Goal: Task Accomplishment & Management: Manage account settings

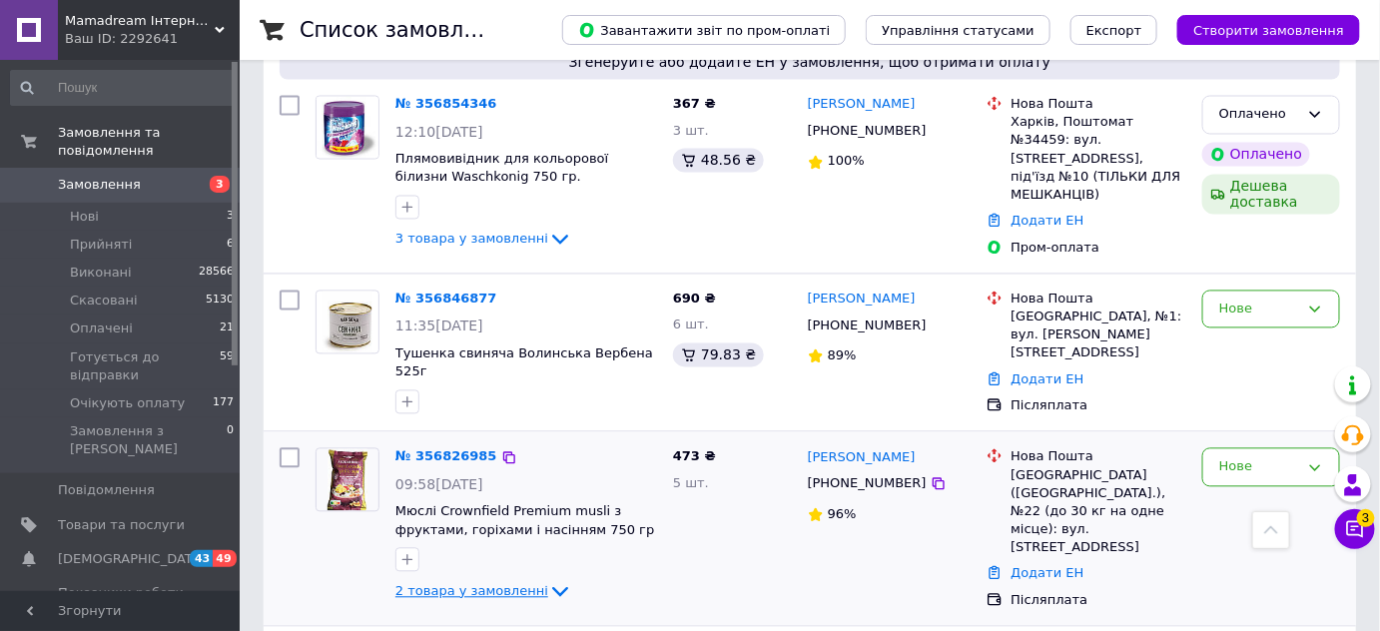
scroll to position [1361, 0]
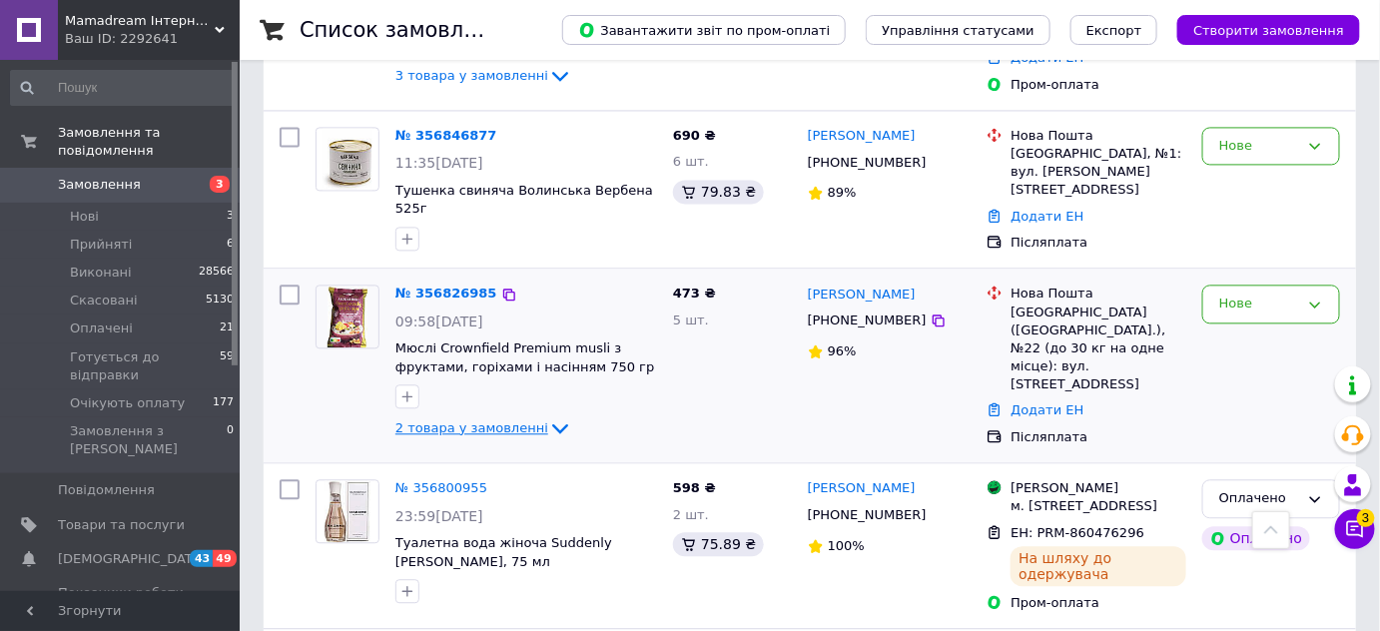
click at [548, 416] on icon at bounding box center [560, 428] width 24 height 24
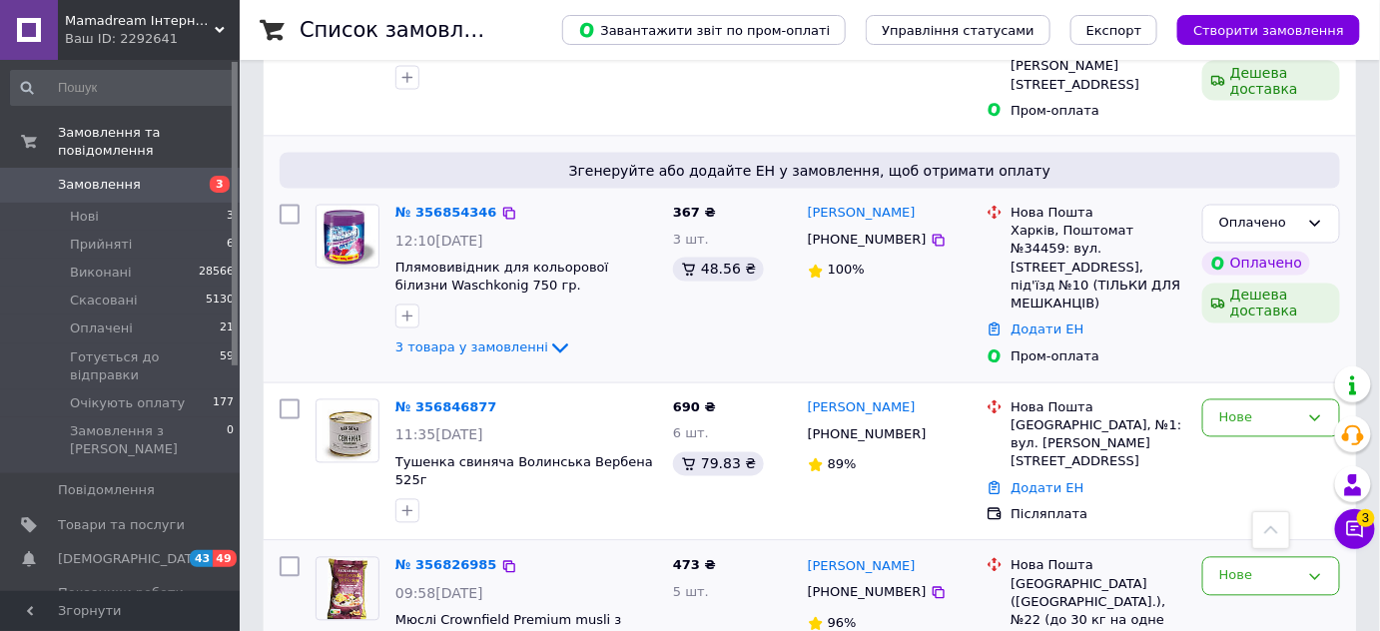
scroll to position [1179, 0]
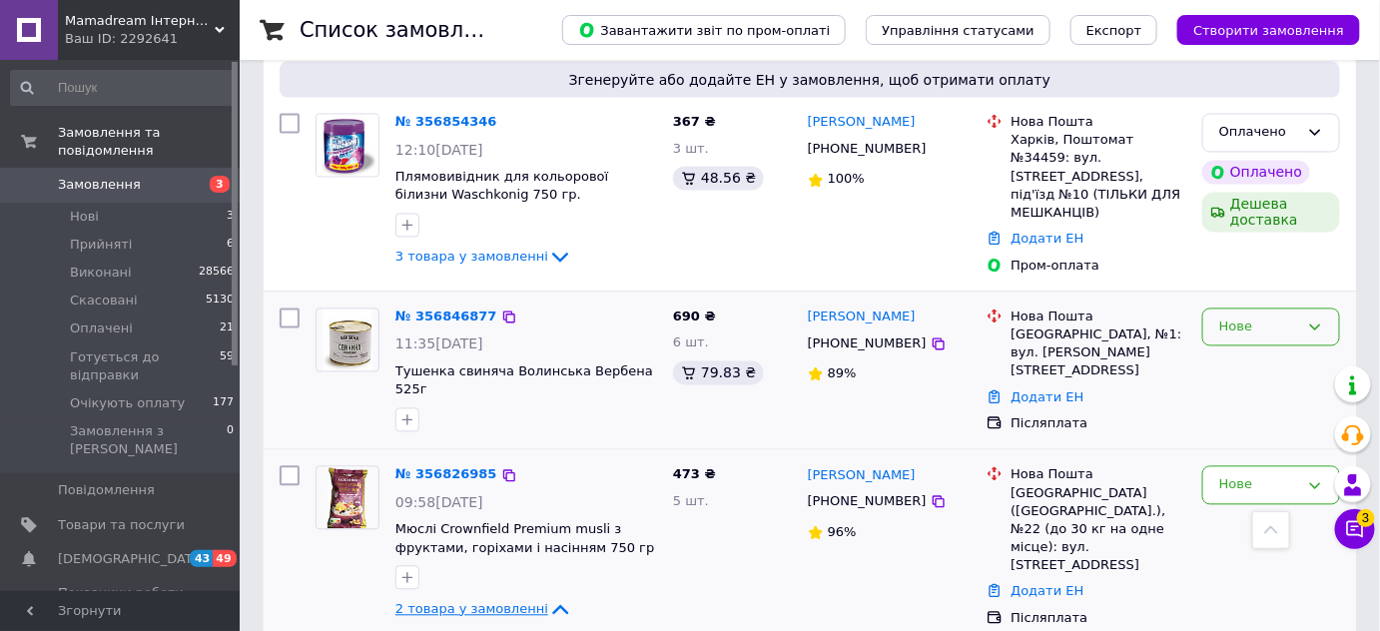
click at [1227, 317] on div "Нове" at bounding box center [1259, 327] width 80 height 21
drag, startPoint x: 1230, startPoint y: 333, endPoint x: 1250, endPoint y: 423, distance: 92.0
click at [1230, 350] on li "Прийнято" at bounding box center [1271, 368] width 136 height 37
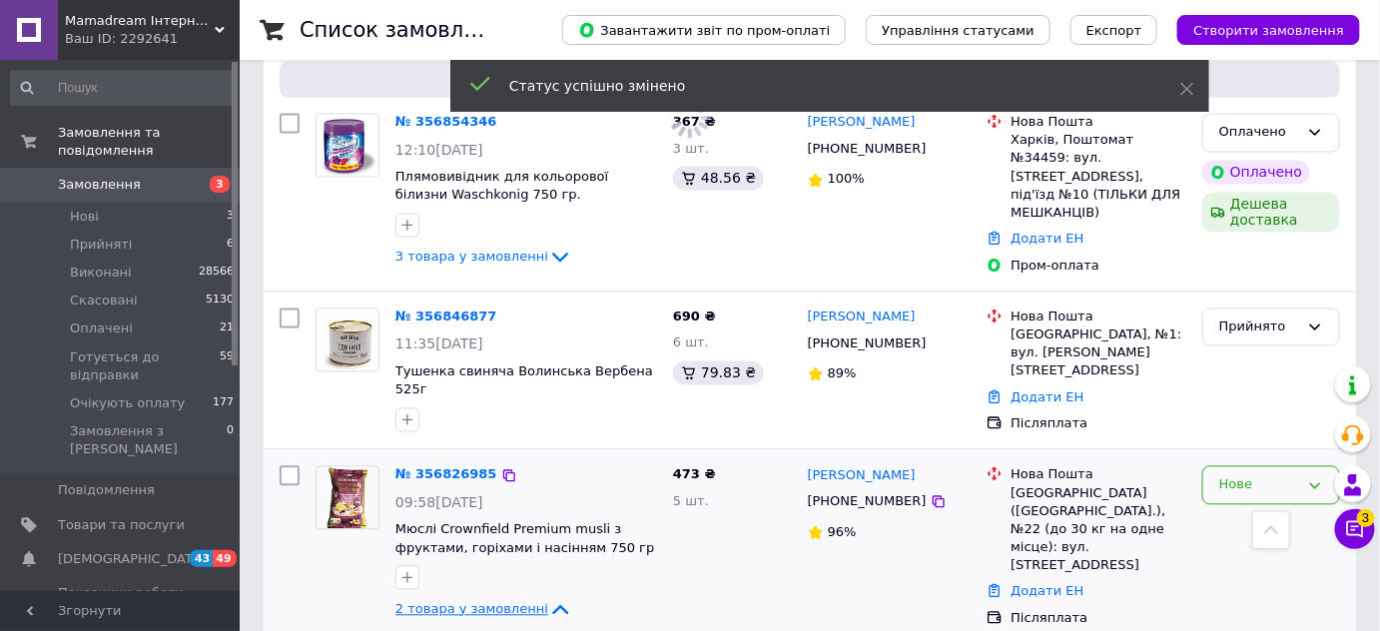
click at [1246, 466] on div "Нове" at bounding box center [1271, 485] width 138 height 39
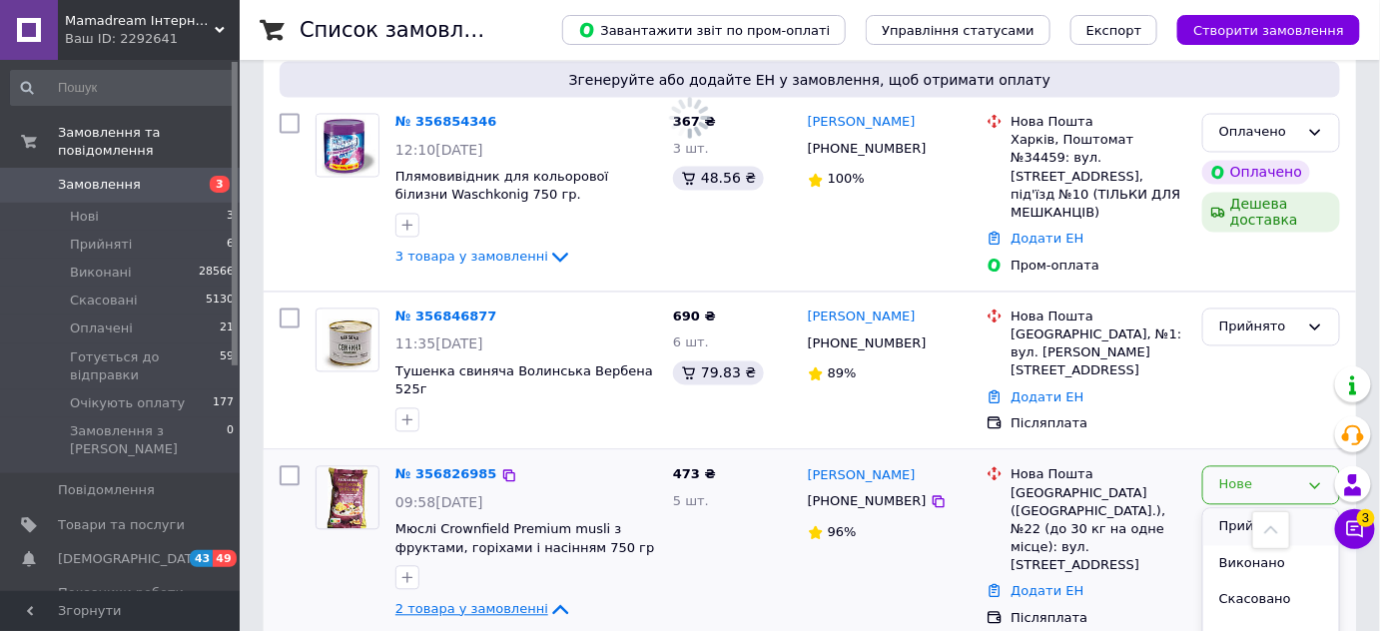
click at [1245, 509] on li "Прийнято" at bounding box center [1271, 527] width 136 height 37
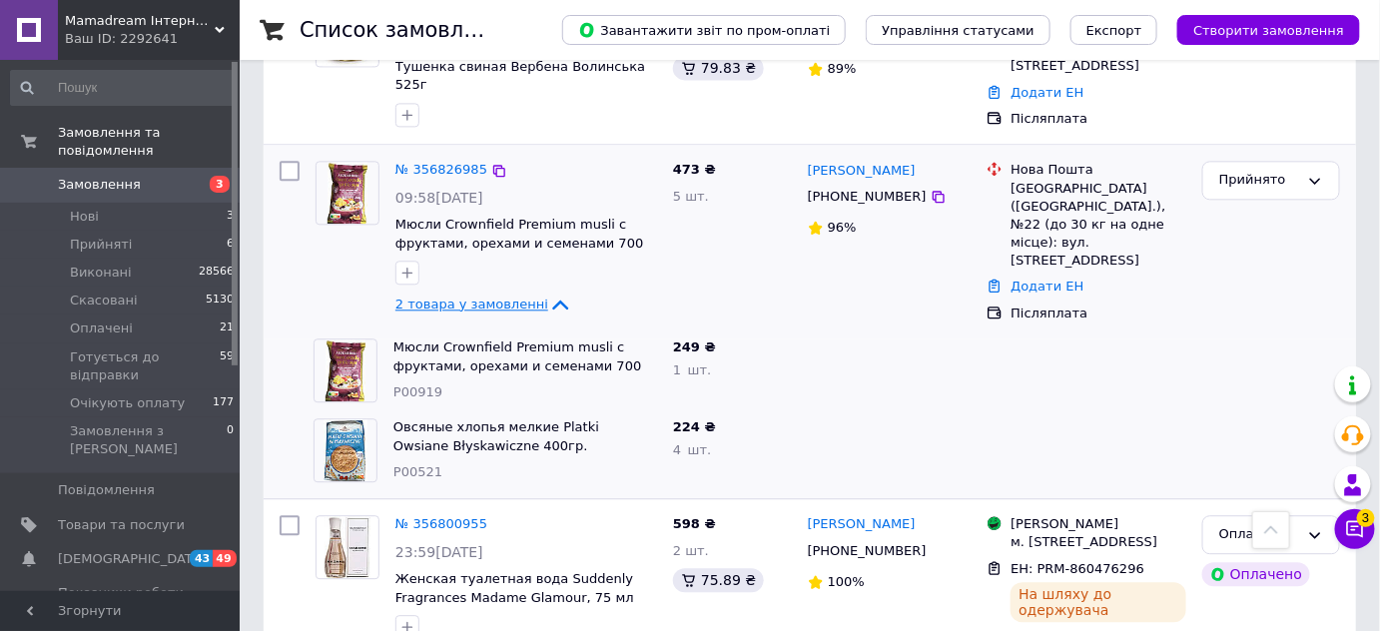
scroll to position [1451, 0]
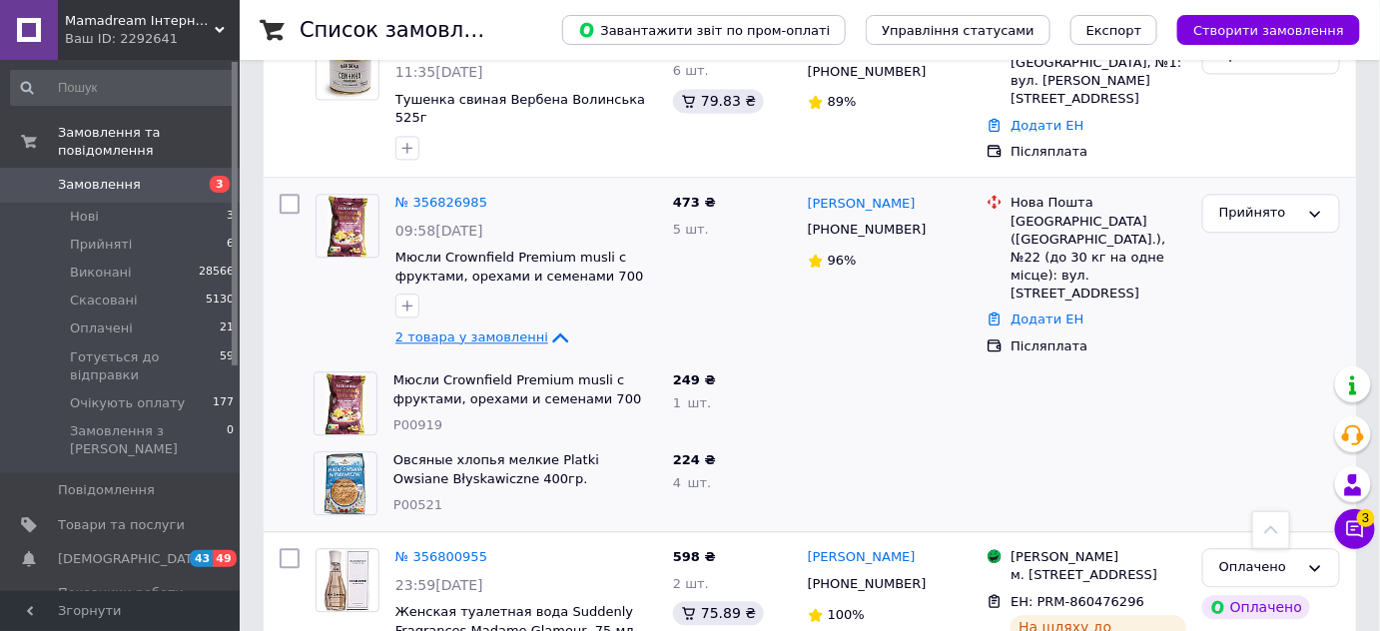
click at [76, 176] on span "Замовлення" at bounding box center [99, 185] width 83 height 18
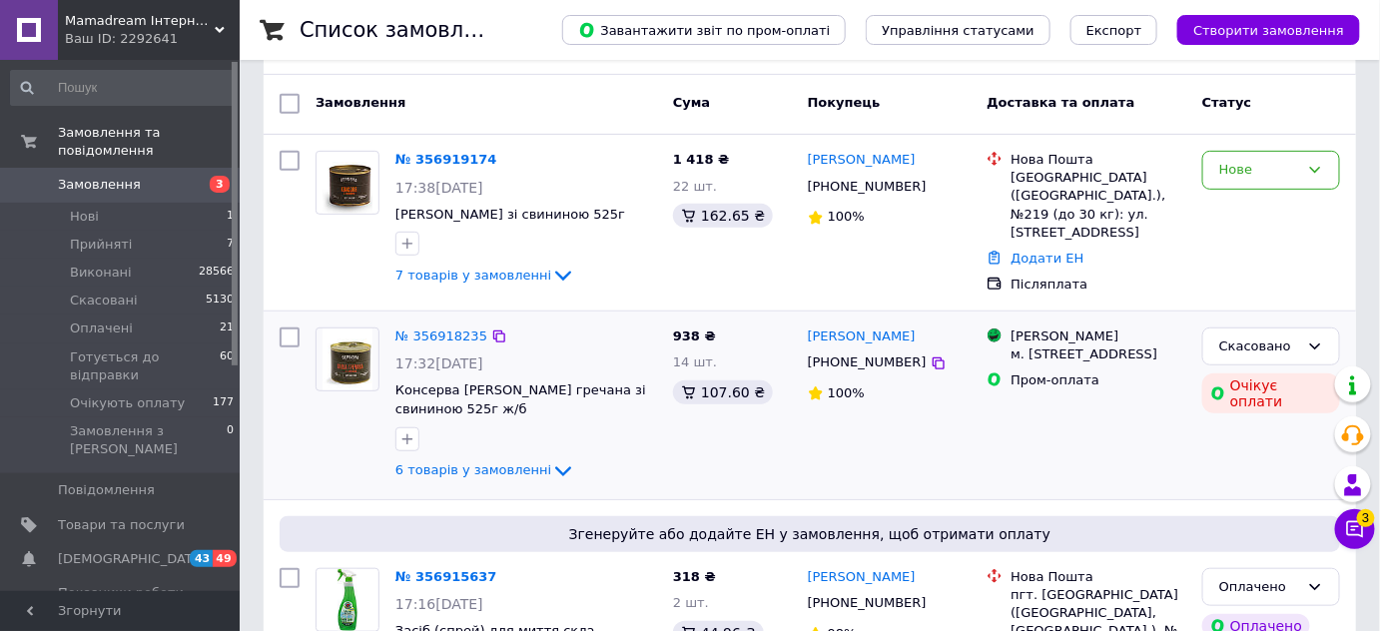
scroll to position [272, 0]
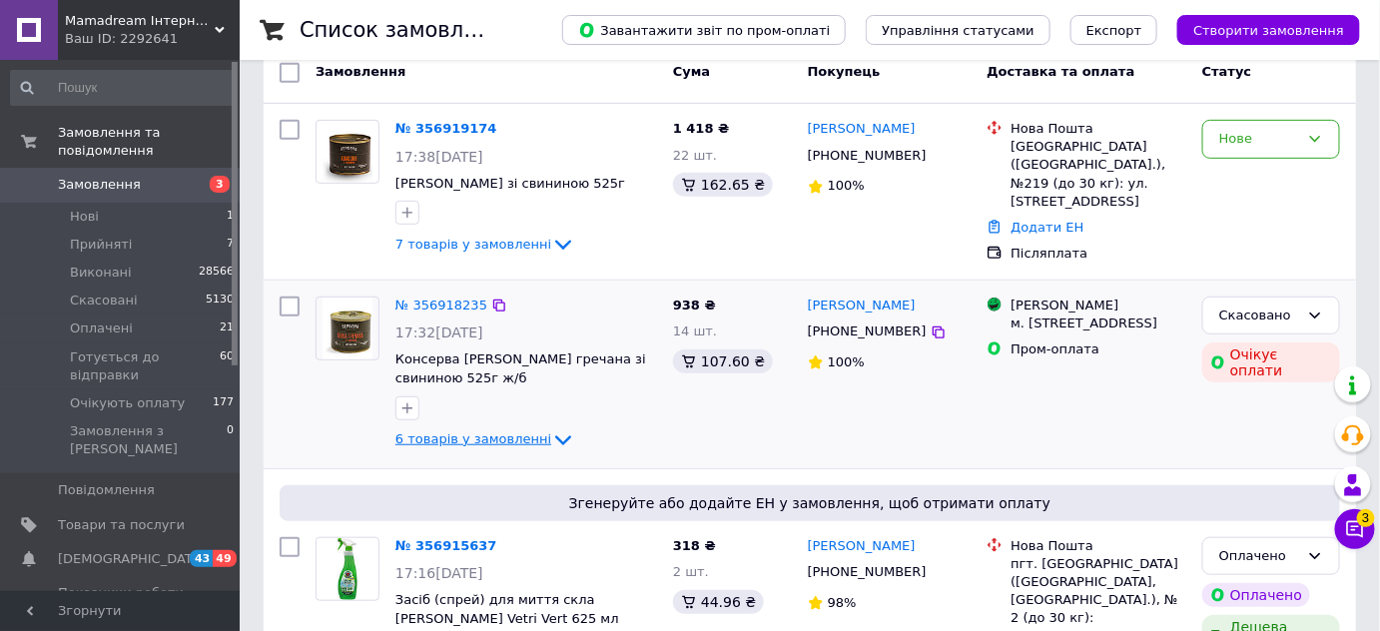
click at [555, 445] on icon at bounding box center [563, 440] width 16 height 10
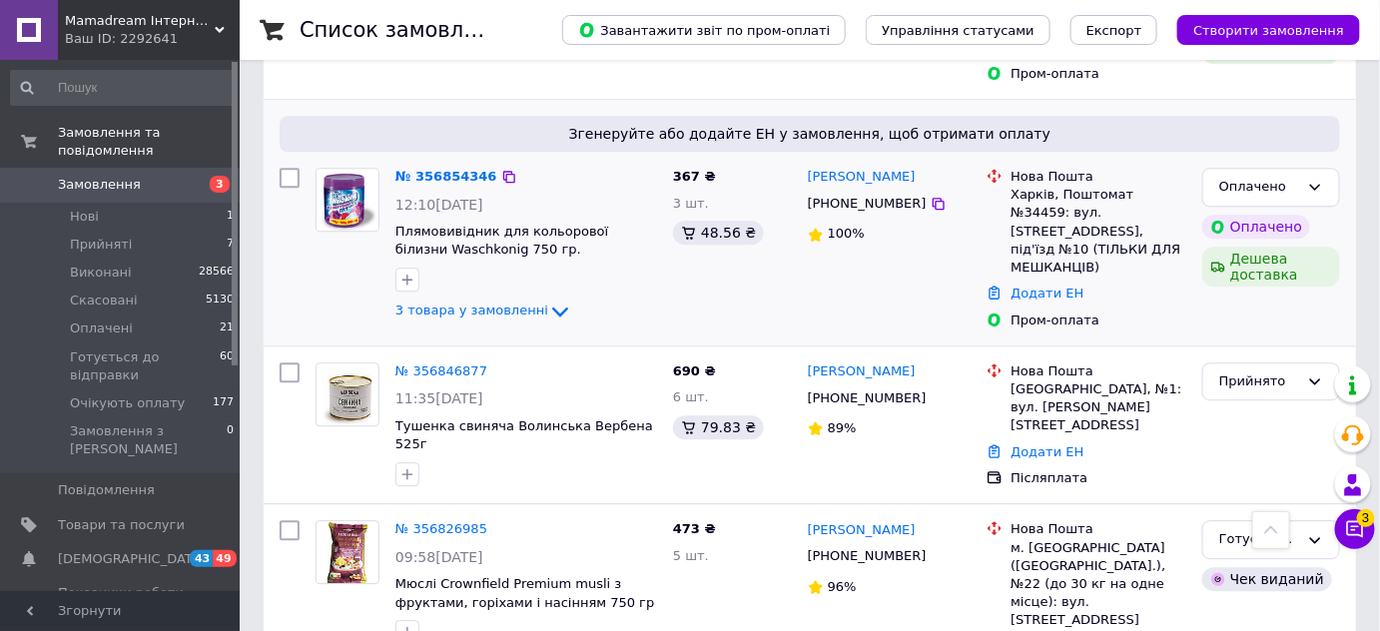
scroll to position [1633, 0]
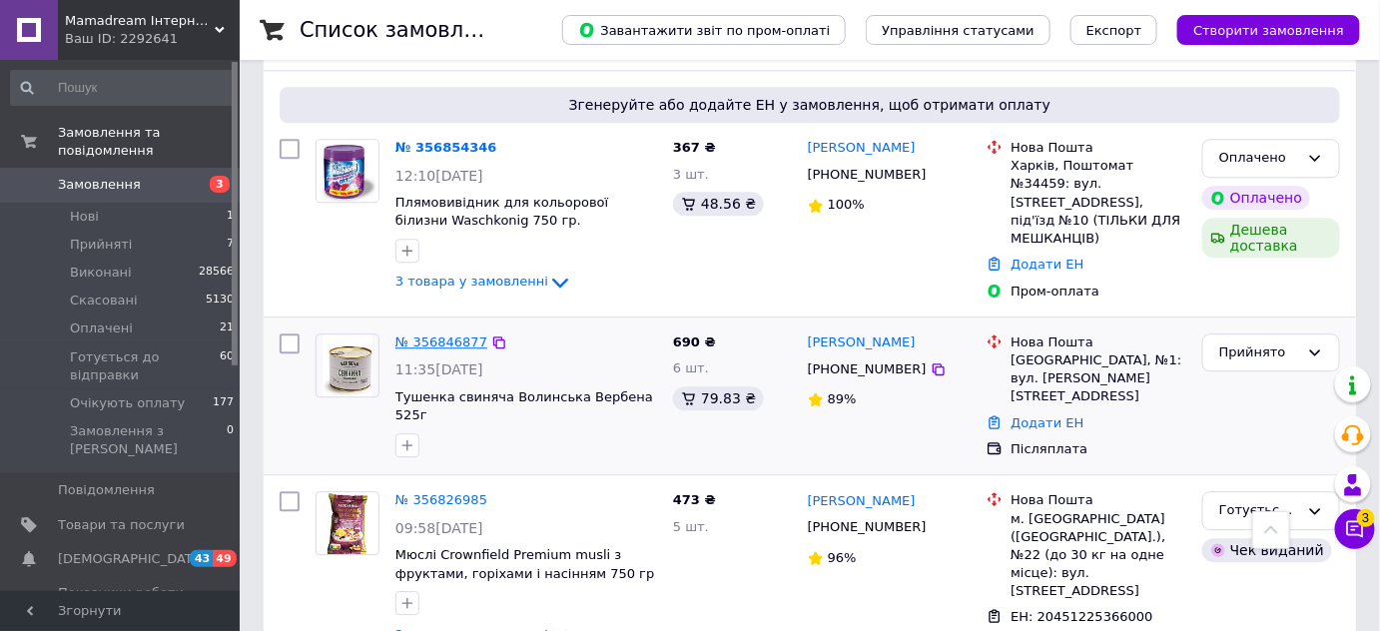
click at [441, 334] on link "№ 356846877" at bounding box center [441, 341] width 92 height 15
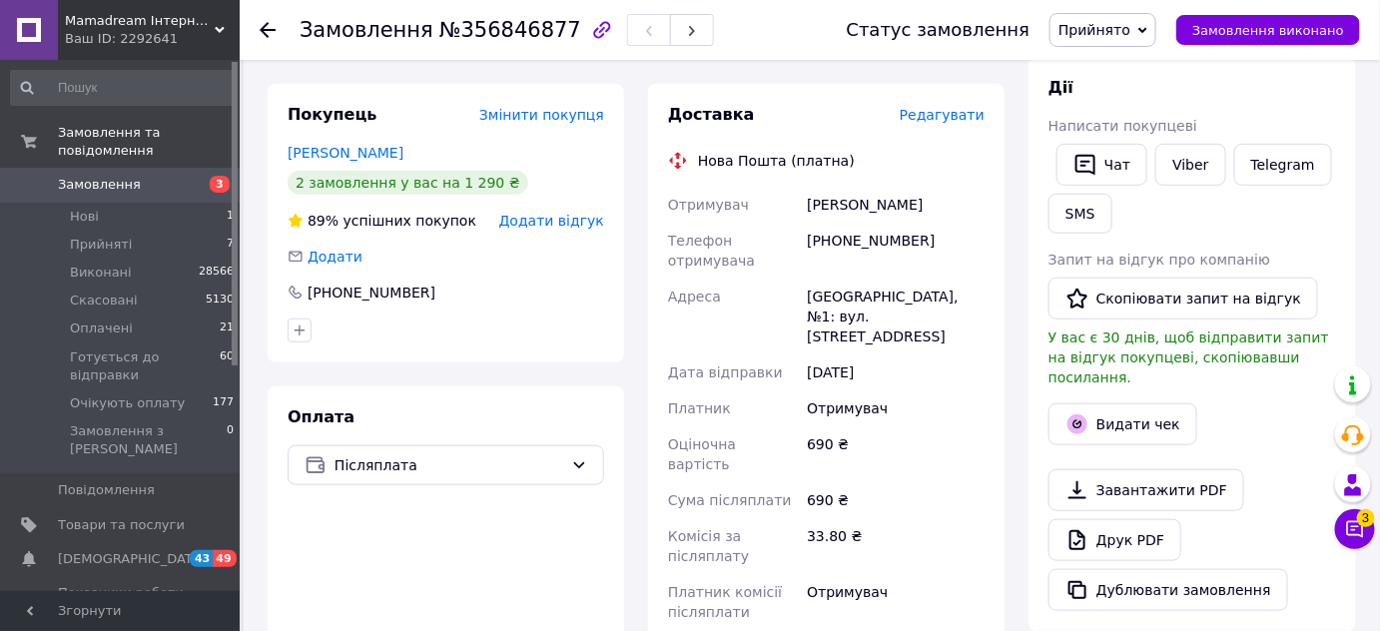
scroll to position [181, 0]
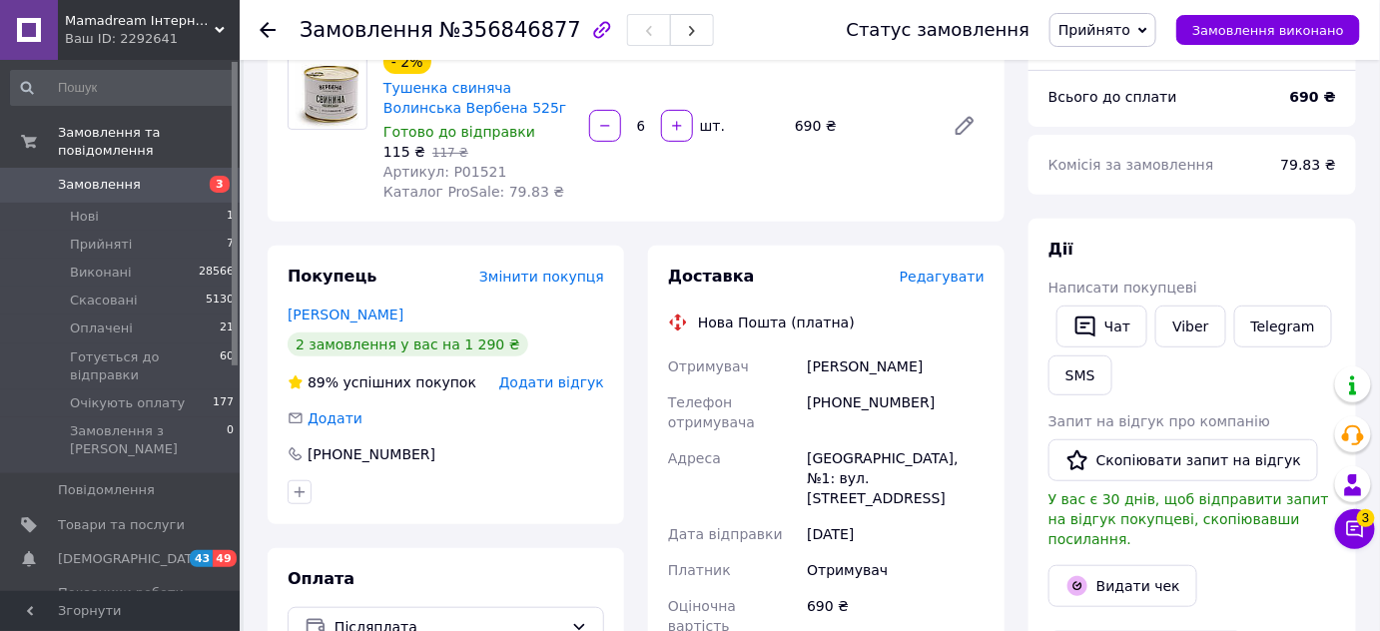
click at [343, 310] on link "Малик Лена" at bounding box center [345, 314] width 116 height 16
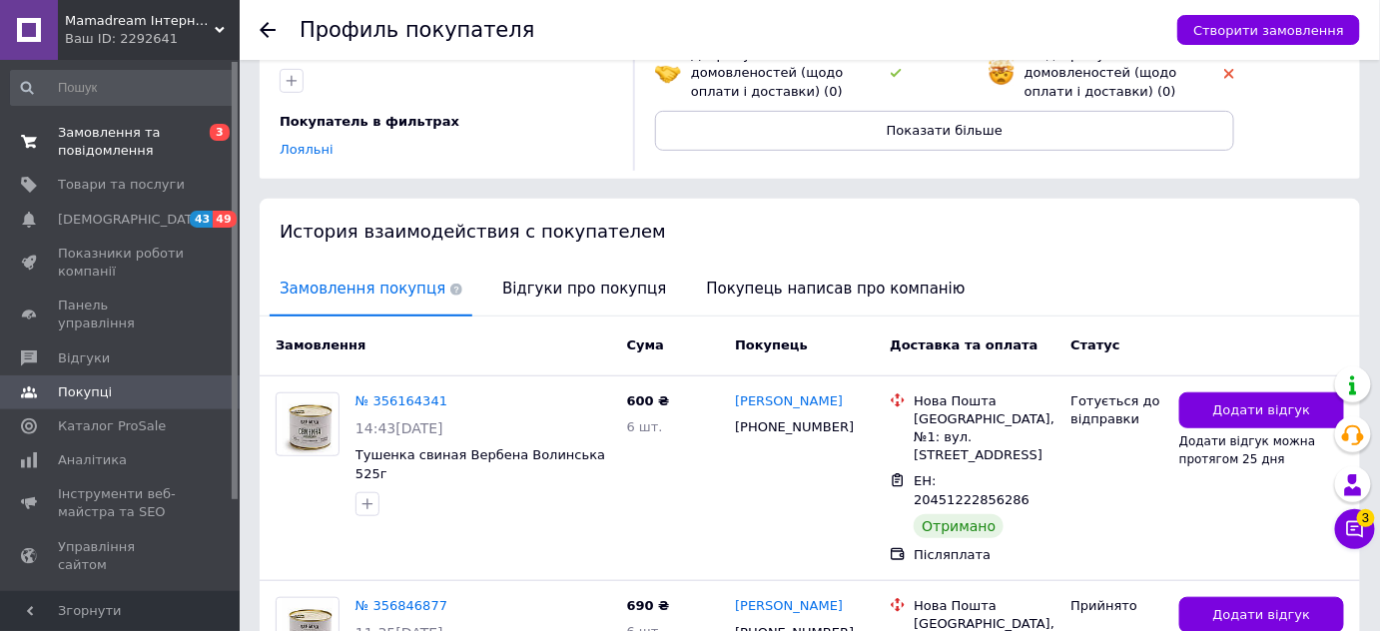
scroll to position [41, 0]
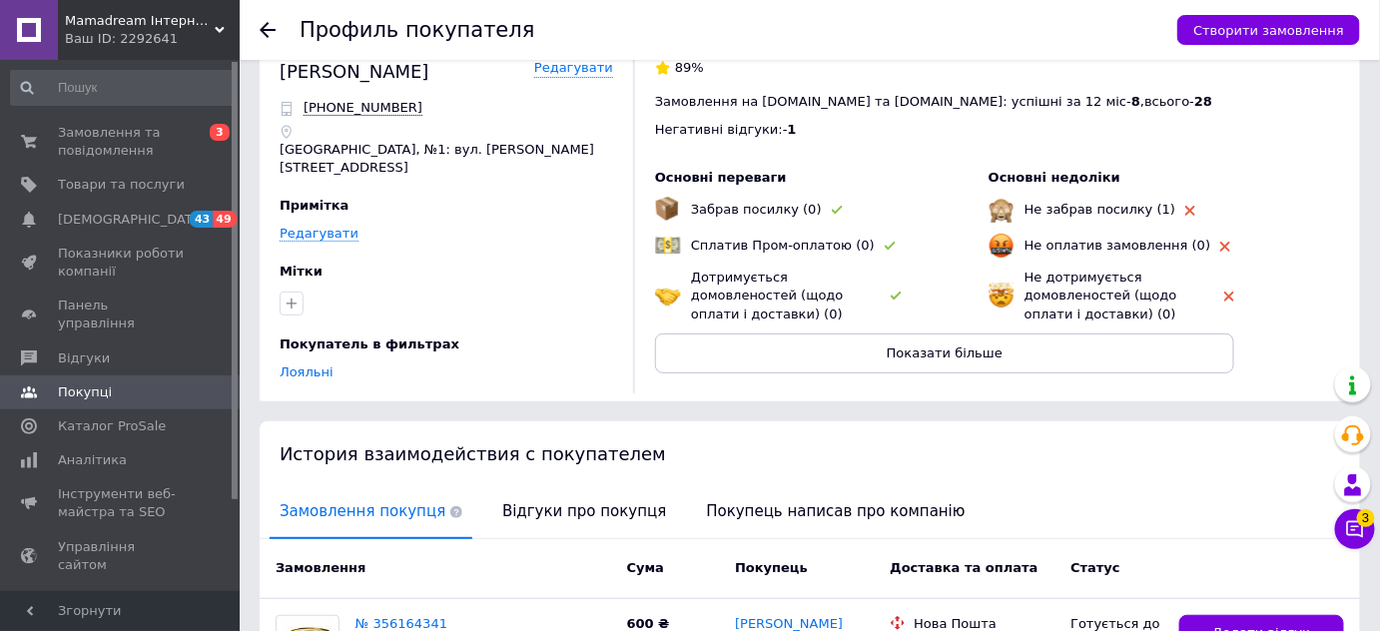
click at [270, 27] on icon at bounding box center [268, 30] width 16 height 16
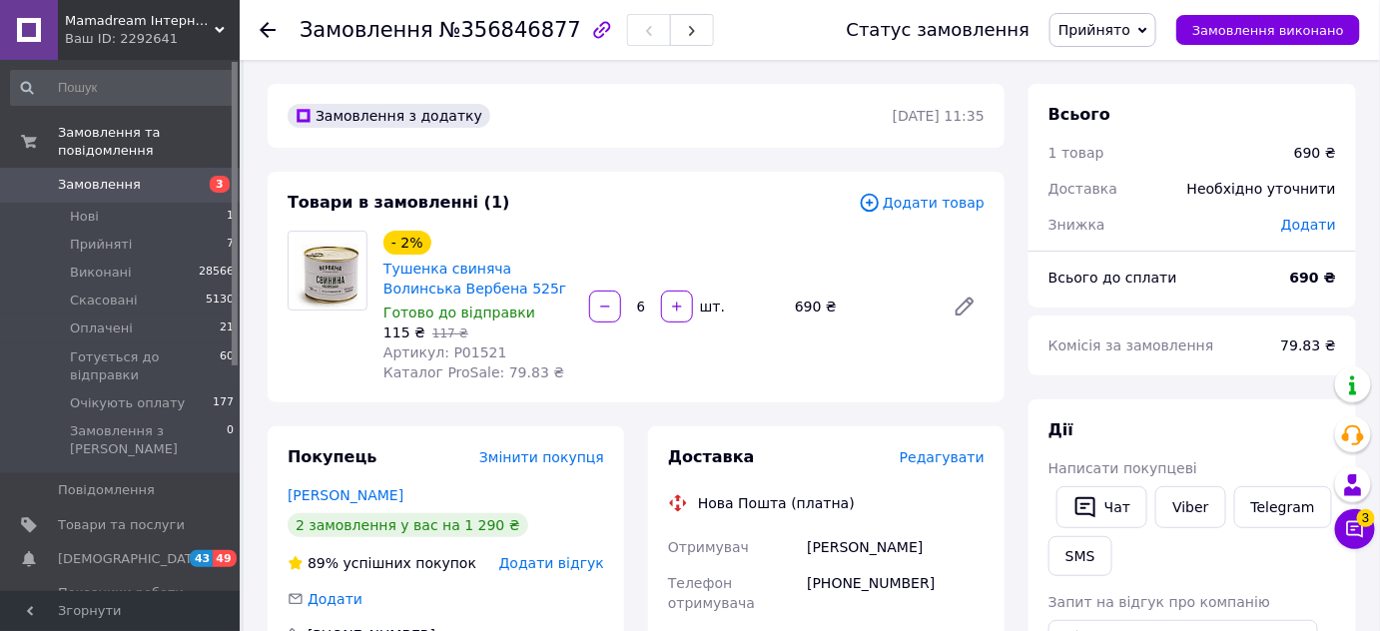
click at [261, 30] on icon at bounding box center [268, 30] width 16 height 16
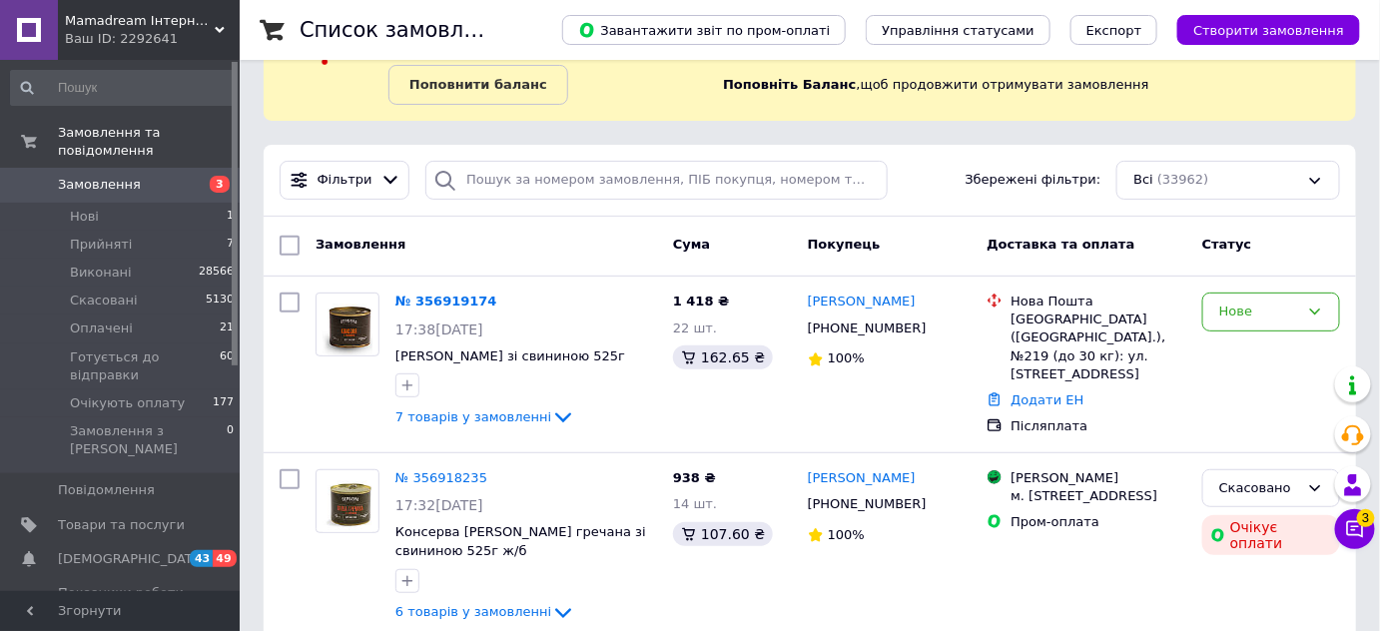
scroll to position [90, 0]
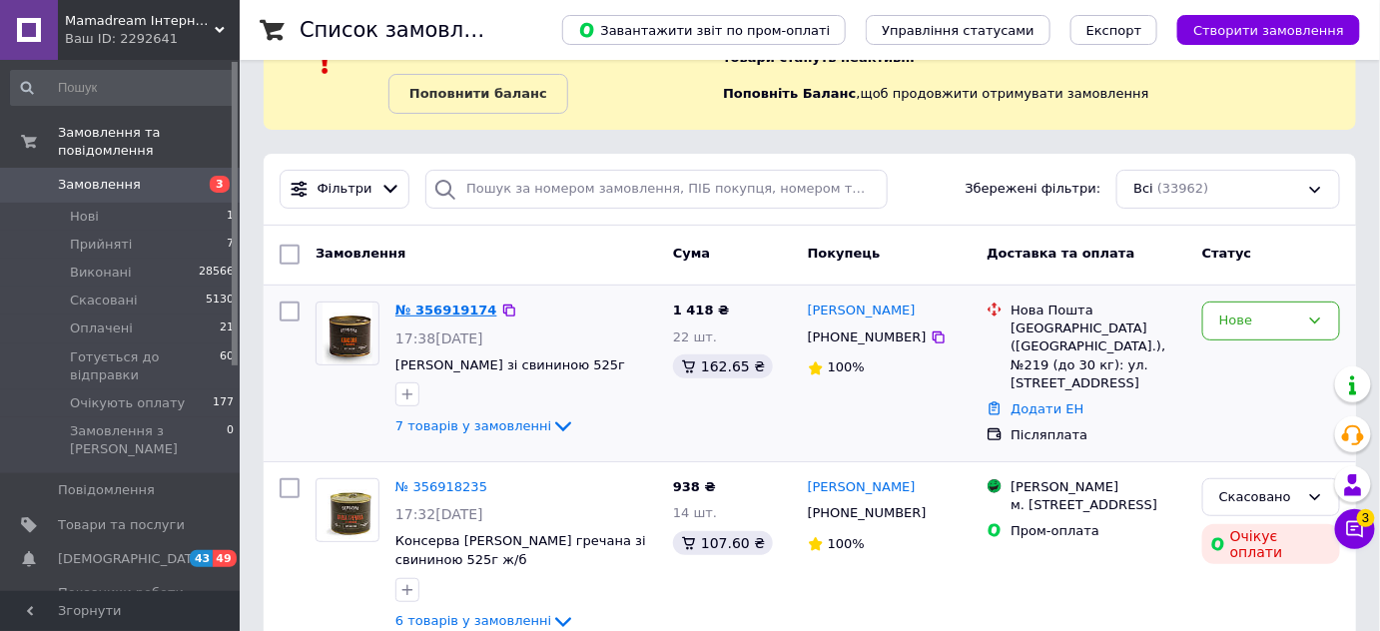
click at [464, 308] on link "№ 356919174" at bounding box center [446, 309] width 102 height 15
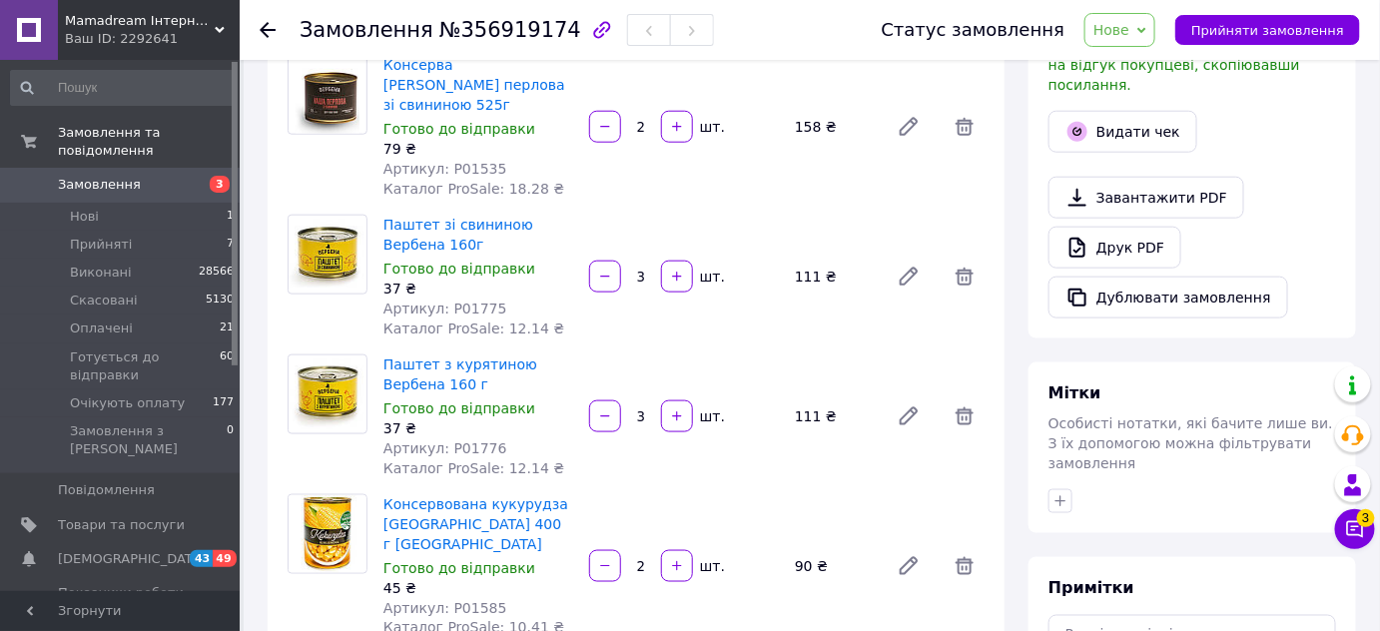
scroll to position [90, 0]
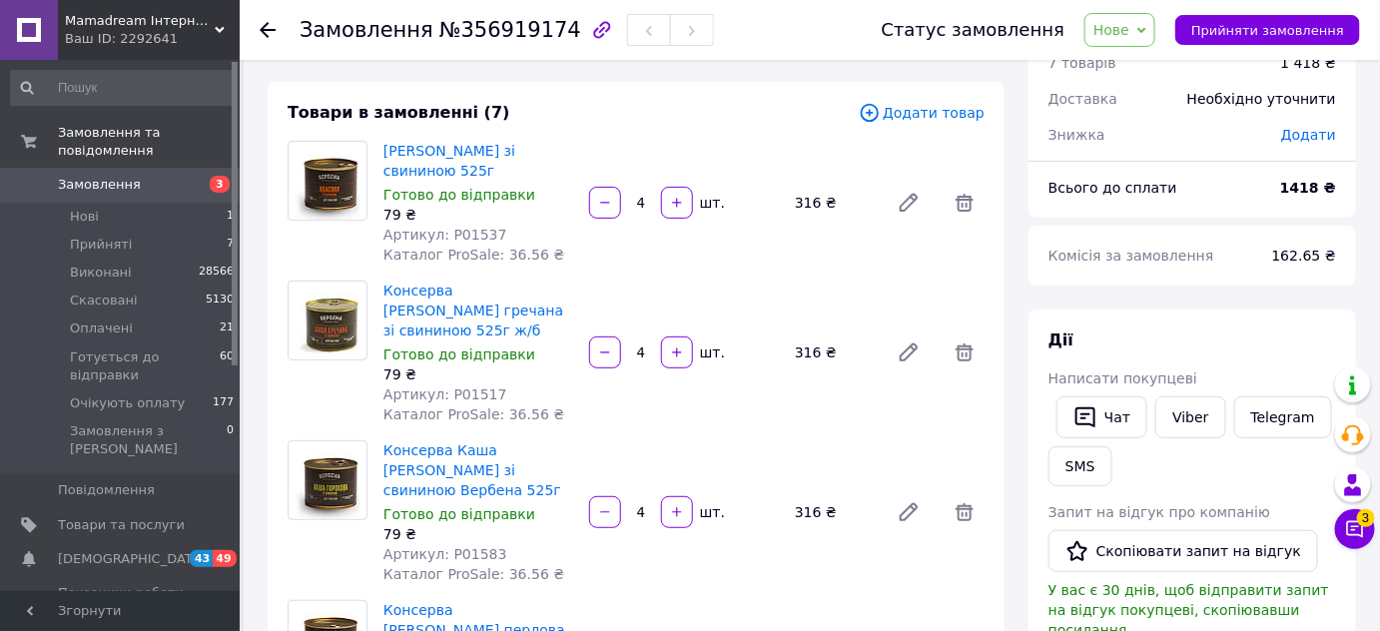
click at [122, 176] on span "Замовлення" at bounding box center [99, 185] width 83 height 18
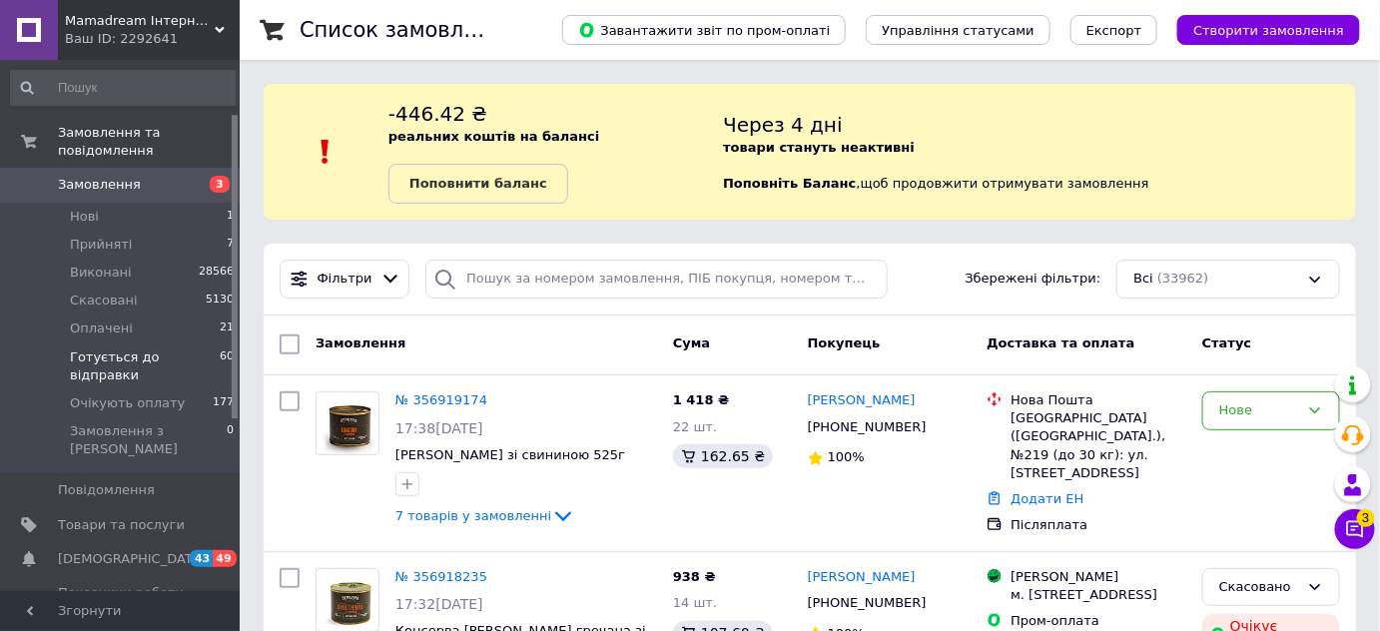
scroll to position [181, 0]
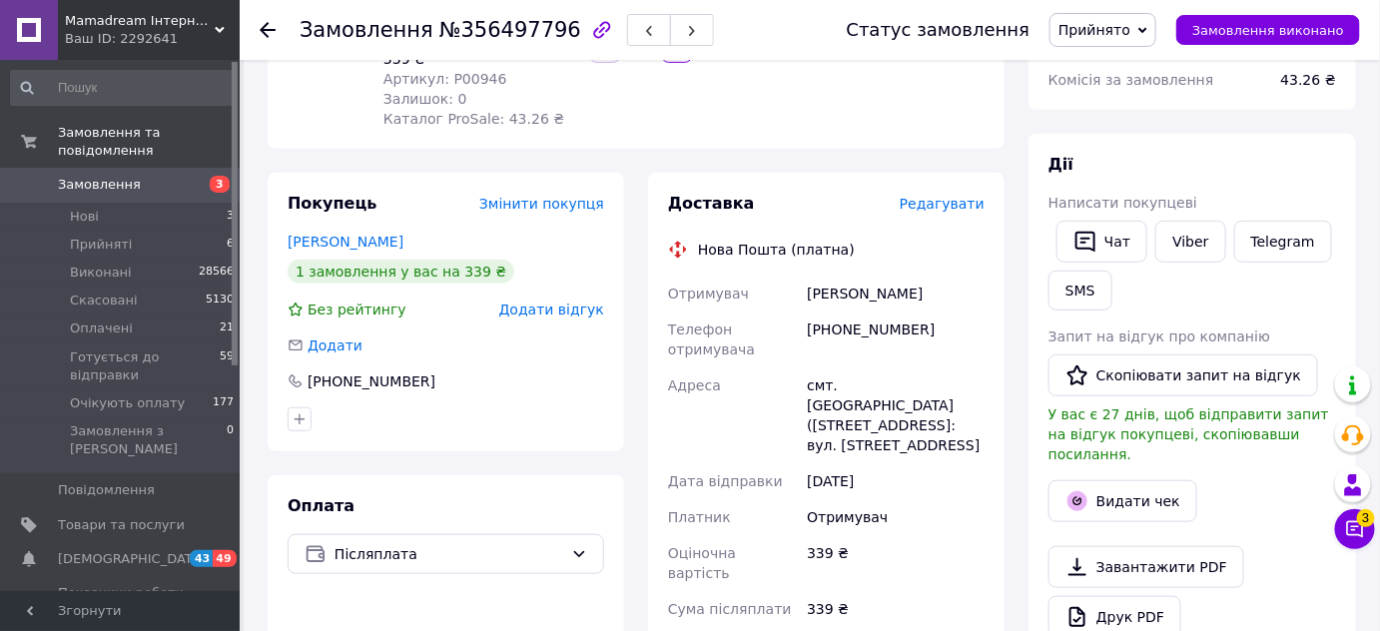
scroll to position [272, 0]
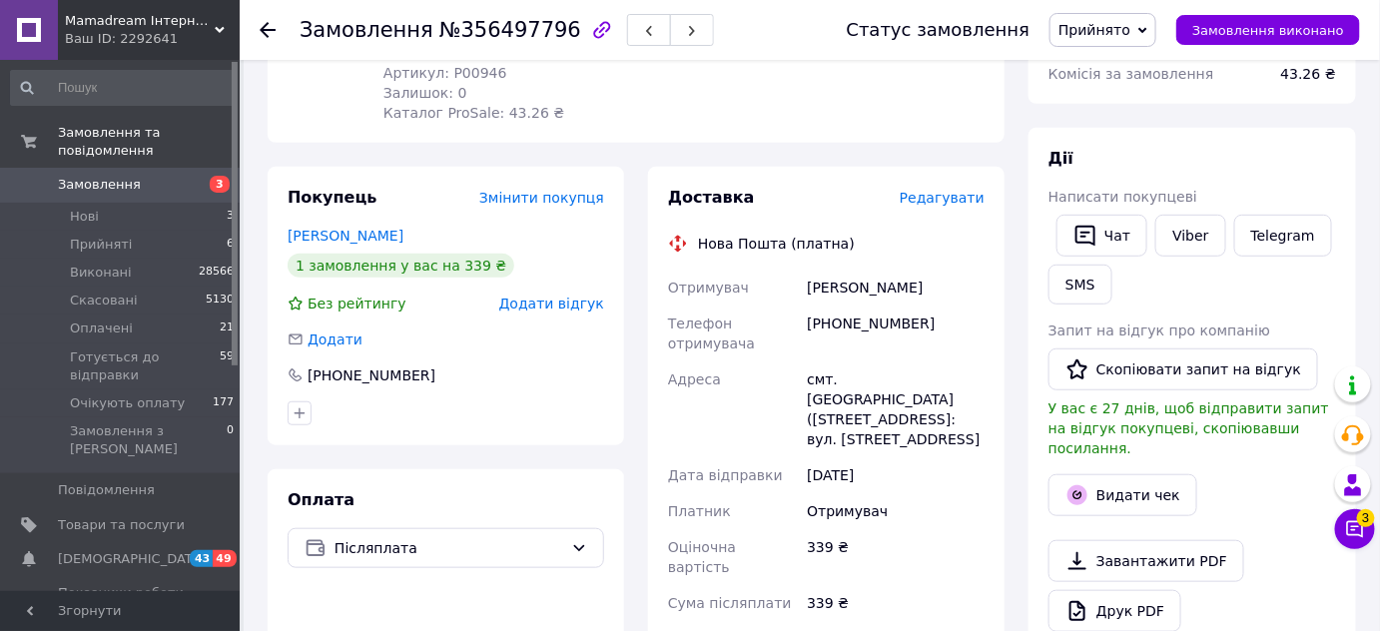
click at [859, 324] on div "[PHONE_NUMBER]" at bounding box center [896, 333] width 186 height 56
copy div "380977484705"
click at [833, 286] on div "[PERSON_NAME]" at bounding box center [896, 288] width 186 height 36
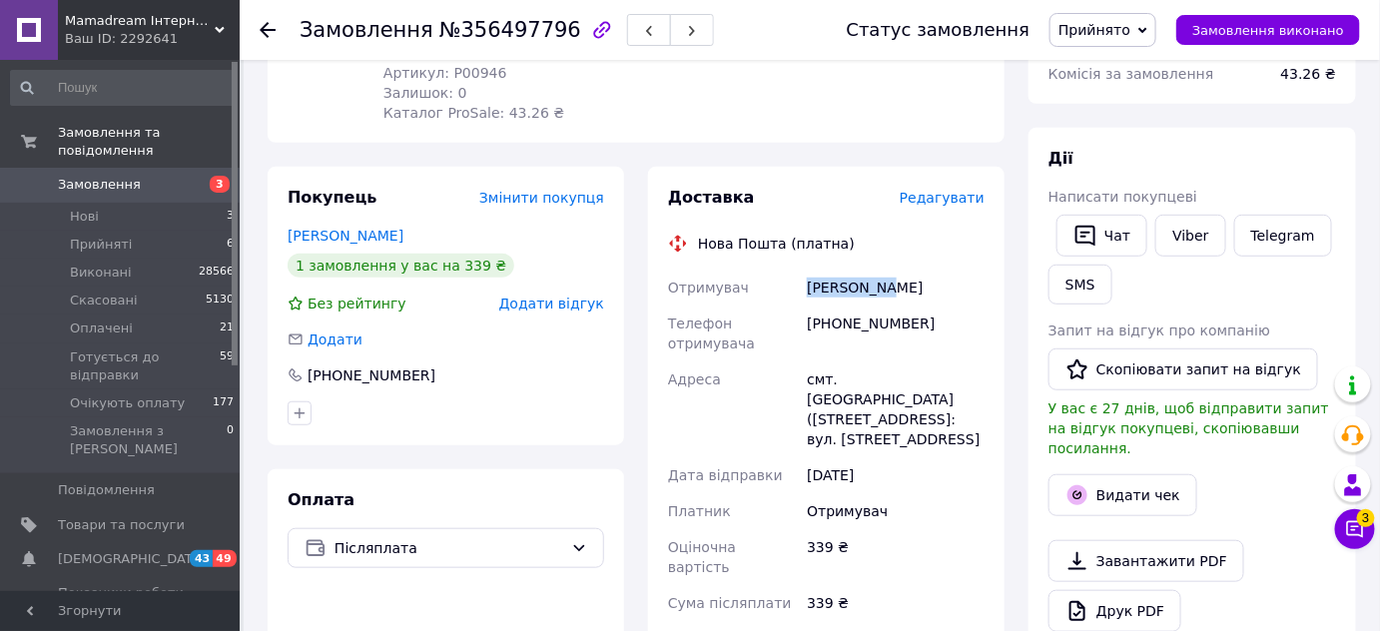
copy div "[PERSON_NAME]"
click at [880, 378] on div "смт. [GEOGRAPHIC_DATA] ([STREET_ADDRESS]: вул. [STREET_ADDRESS]" at bounding box center [896, 409] width 186 height 96
copy div "[GEOGRAPHIC_DATA]"
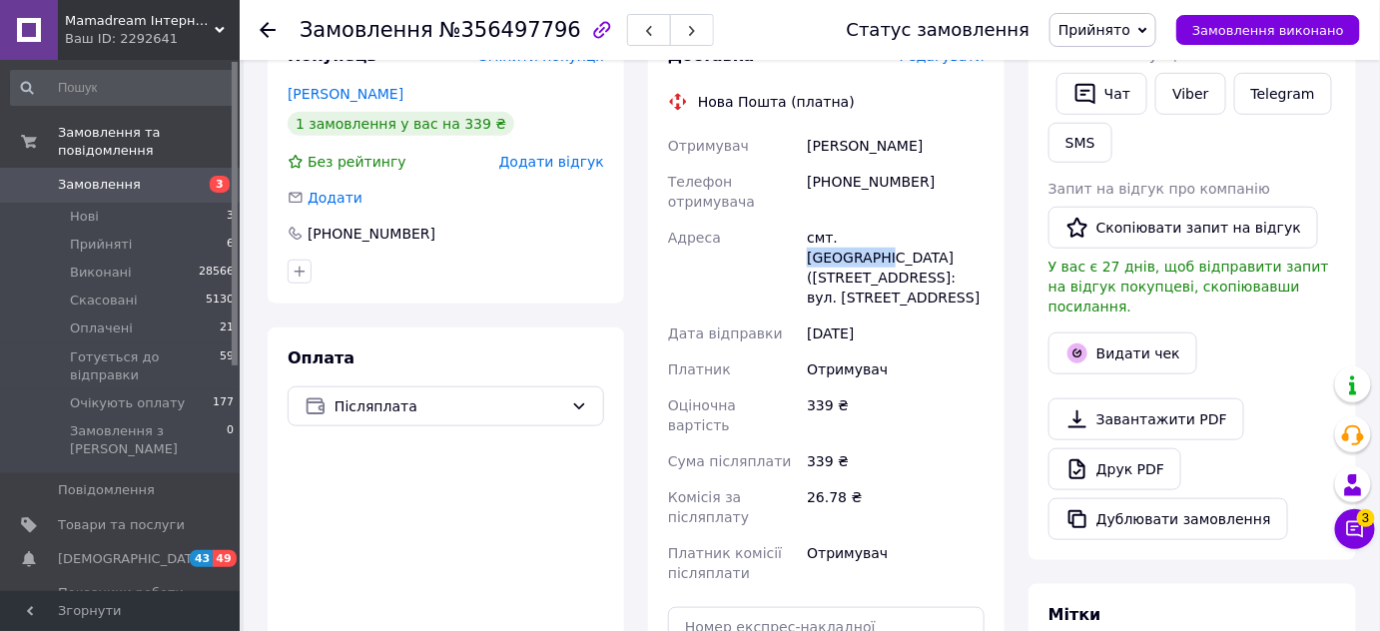
scroll to position [635, 0]
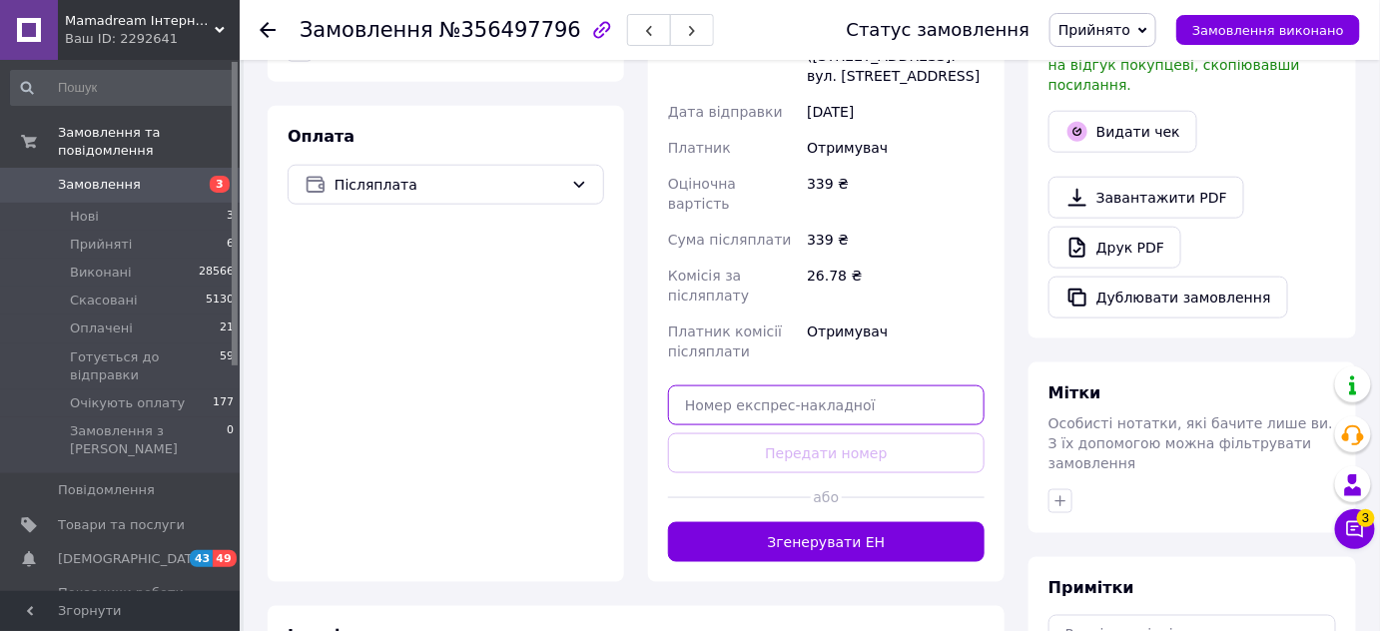
click at [710, 385] on input "text" at bounding box center [826, 405] width 316 height 40
paste input "20451225364577"
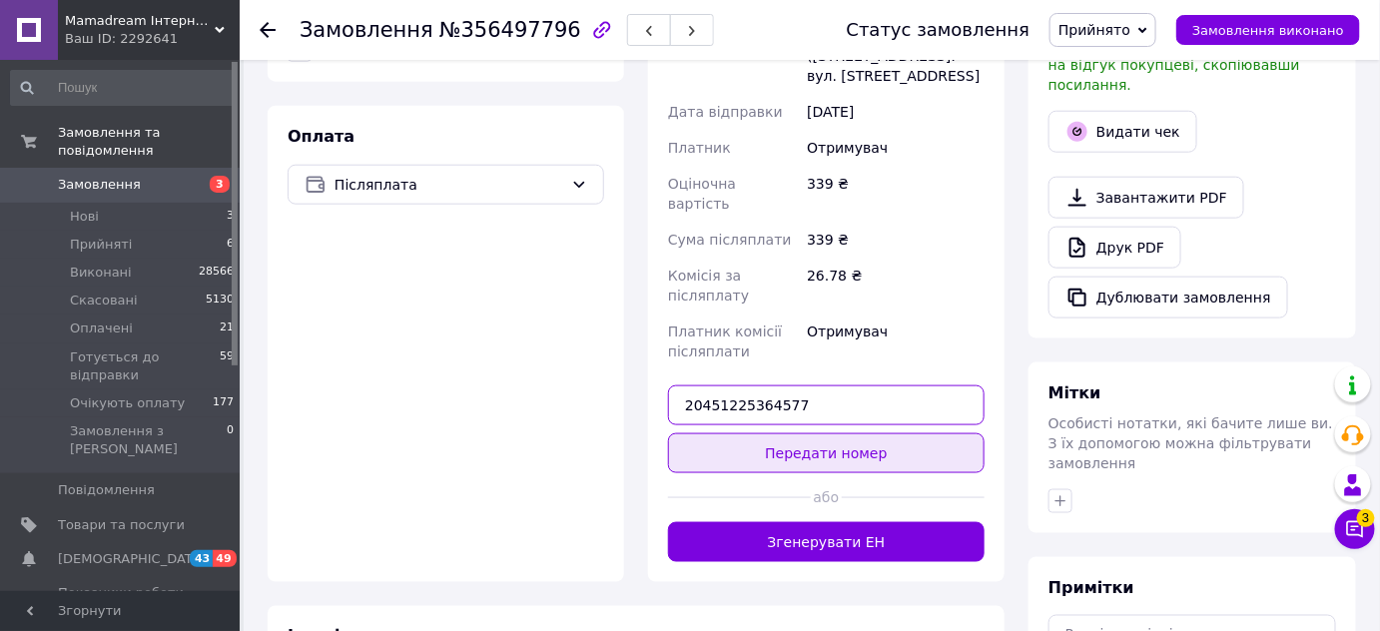
type input "20451225364577"
click at [787, 433] on button "Передати номер" at bounding box center [826, 453] width 316 height 40
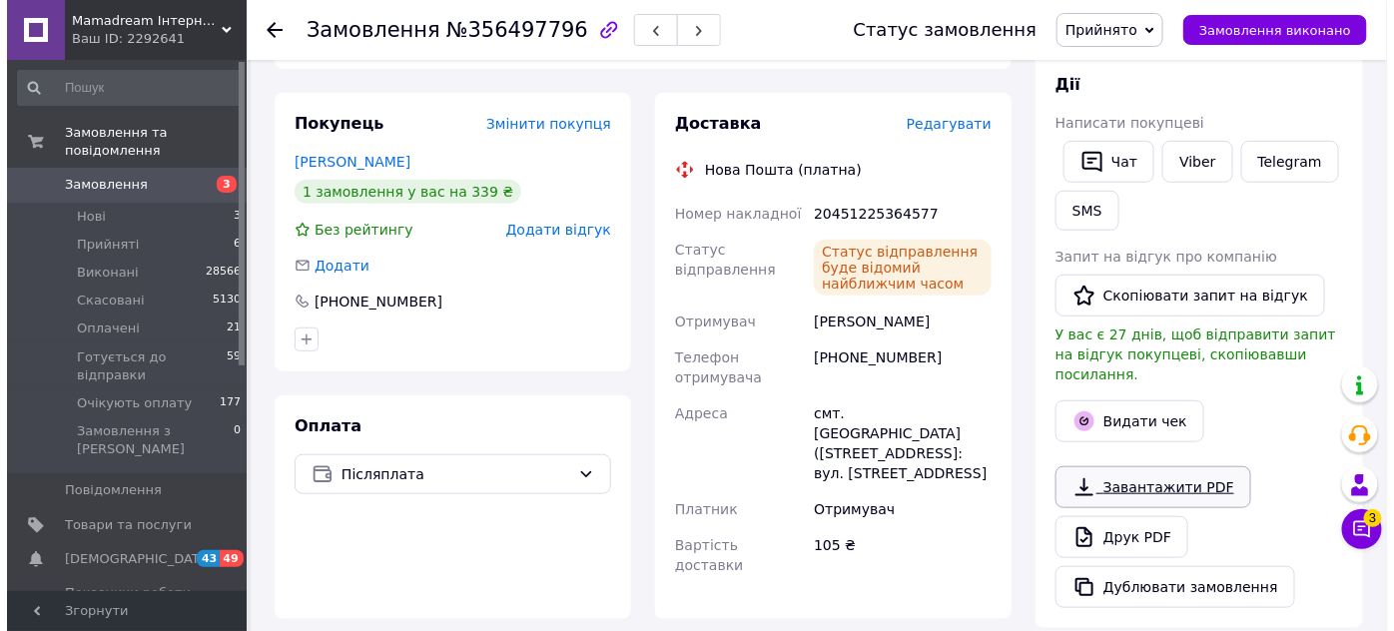
scroll to position [362, 0]
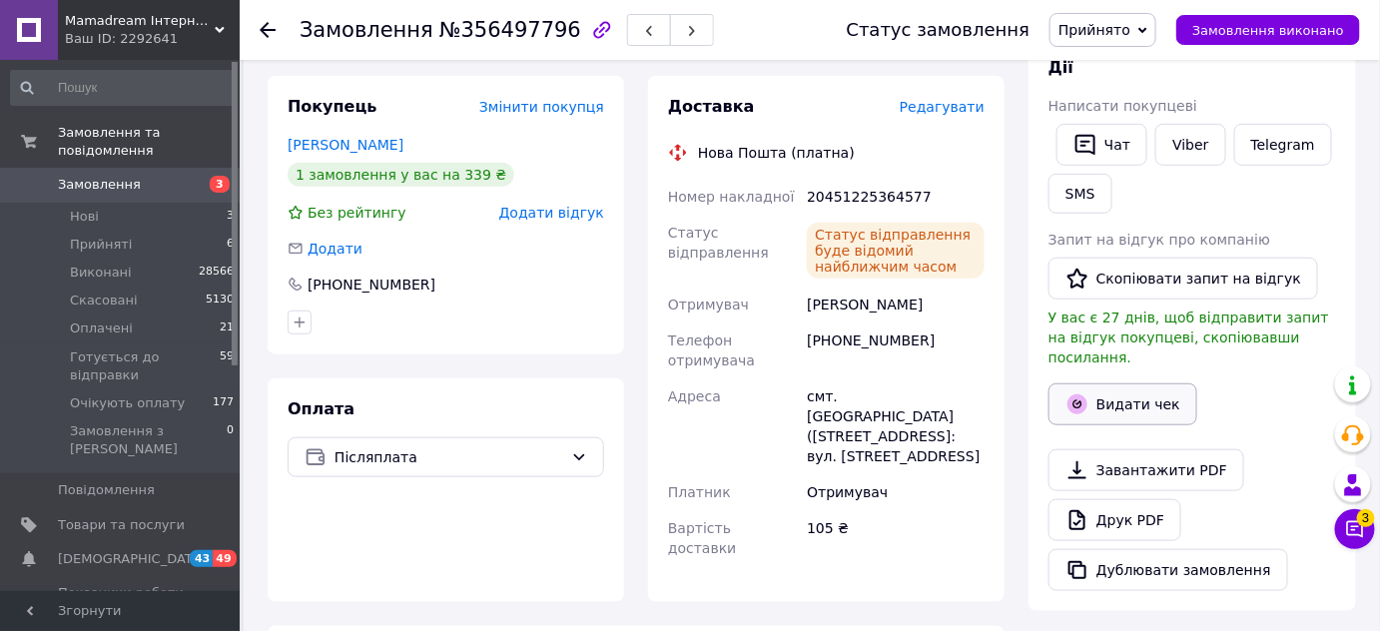
click at [1143, 384] on button "Видати чек" at bounding box center [1122, 404] width 149 height 42
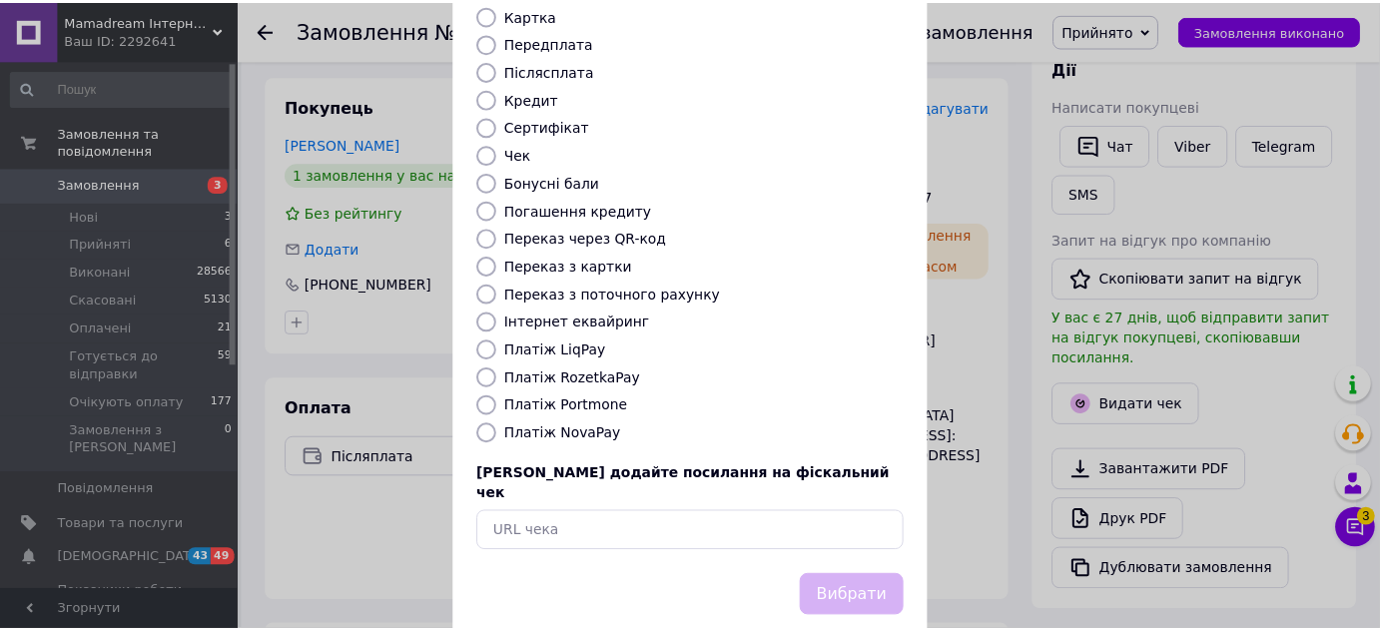
scroll to position [226, 0]
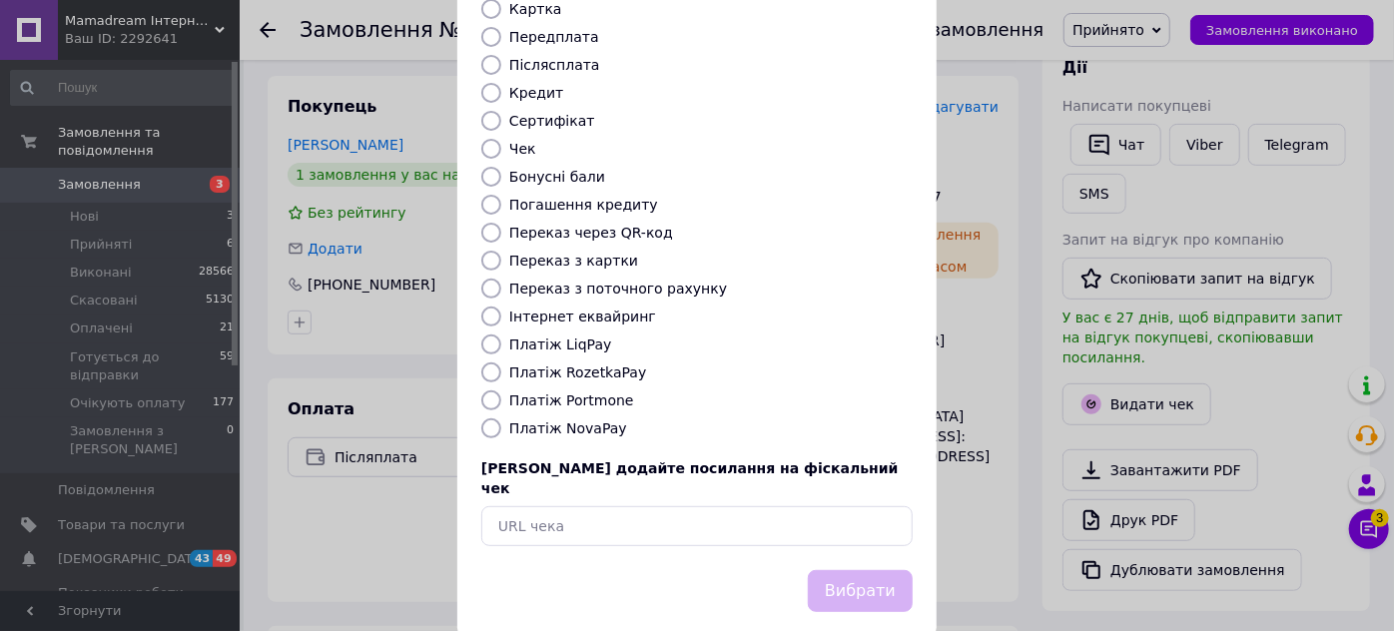
drag, startPoint x: 495, startPoint y: 403, endPoint x: 752, endPoint y: 548, distance: 294.6
click at [494, 418] on input "Платіж NovaPay" at bounding box center [491, 428] width 20 height 20
radio input "true"
click at [862, 570] on button "Вибрати" at bounding box center [860, 591] width 105 height 43
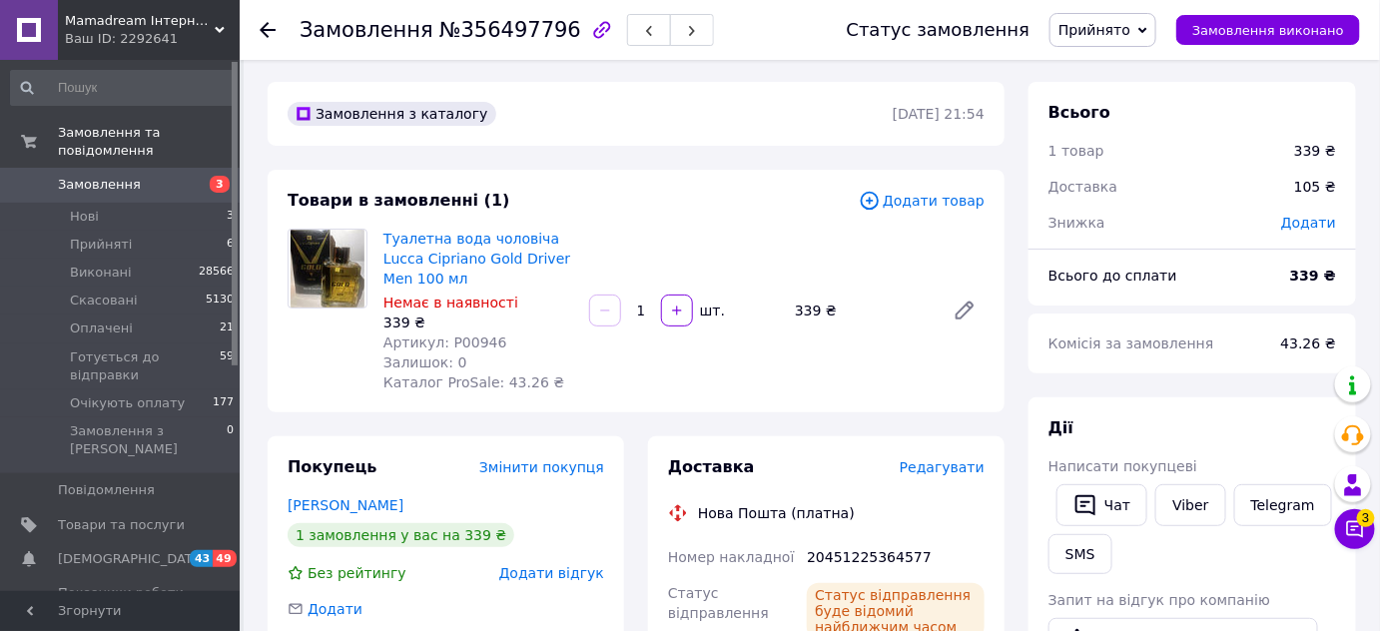
scroll to position [0, 0]
